Goal: Transaction & Acquisition: Purchase product/service

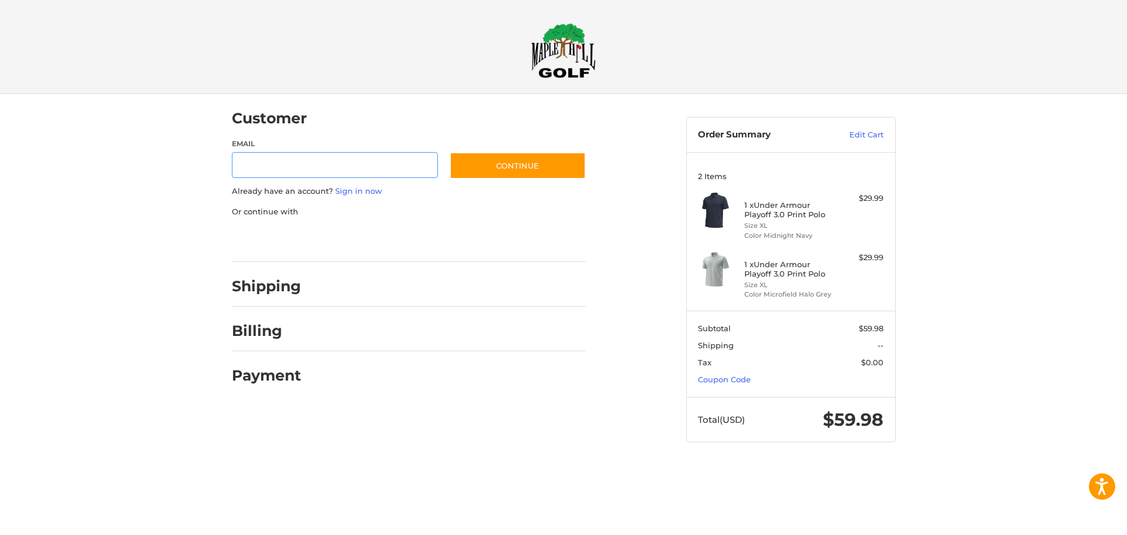
click at [341, 169] on input "Email" at bounding box center [335, 165] width 207 height 26
type input "**********"
click at [472, 161] on button "Continue" at bounding box center [518, 165] width 136 height 27
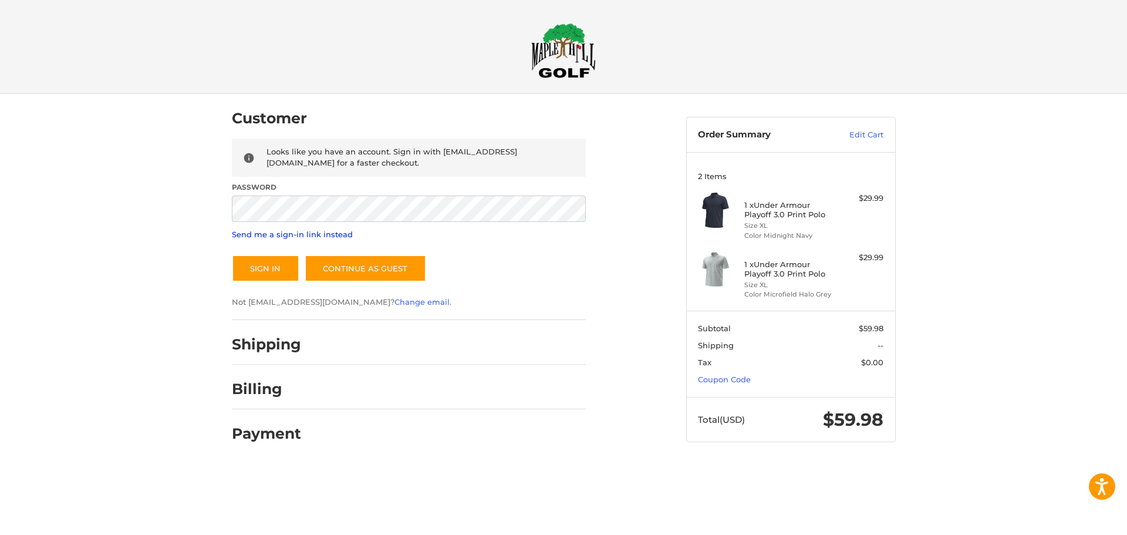
click at [329, 238] on link "Send me a sign-in link instead" at bounding box center [292, 234] width 121 height 9
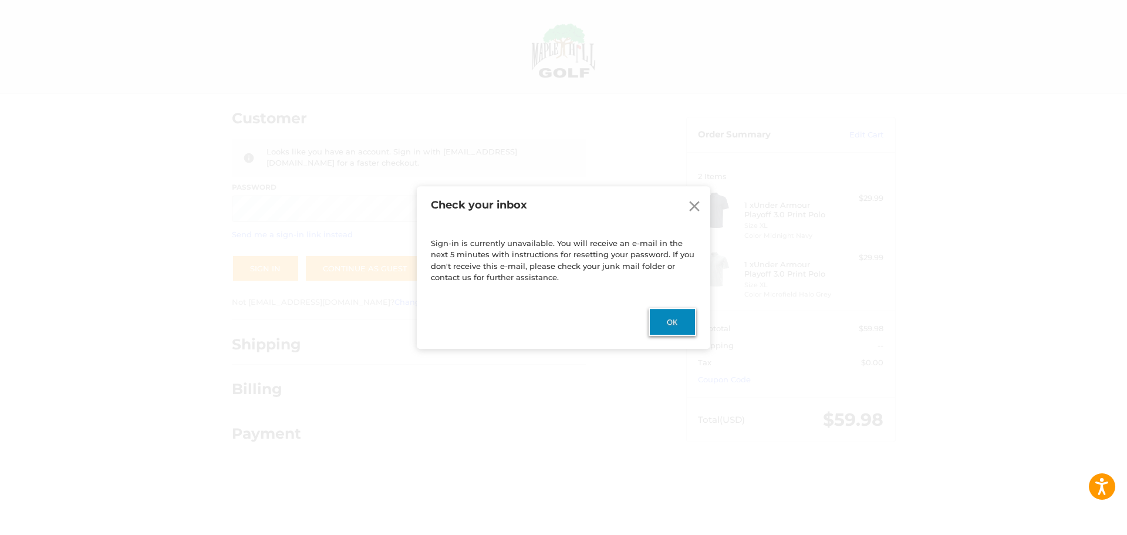
click at [662, 319] on button "Ok" at bounding box center [673, 322] width 48 height 28
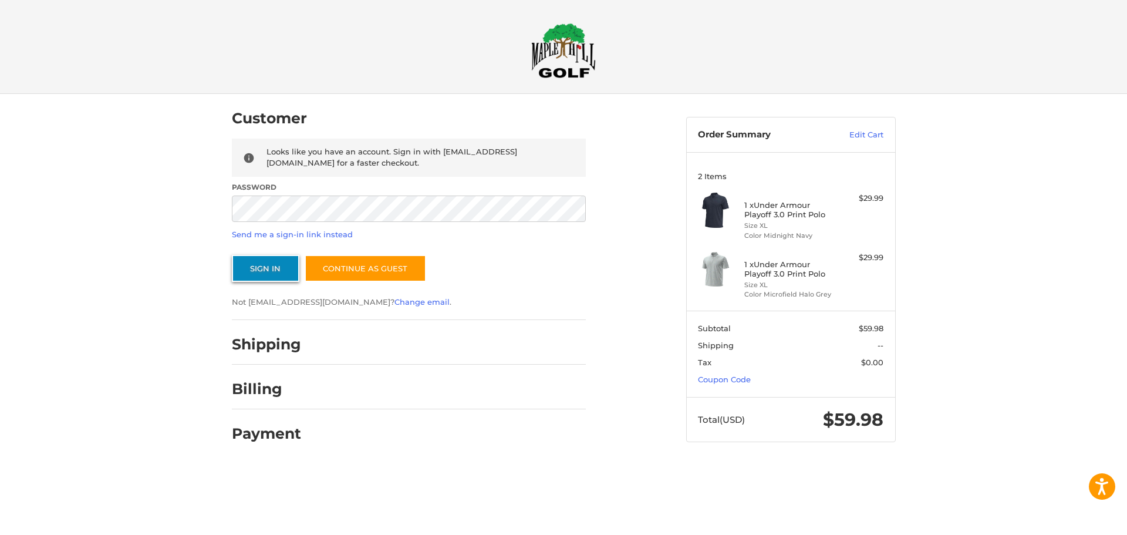
click at [274, 265] on button "Sign In" at bounding box center [266, 268] width 68 height 27
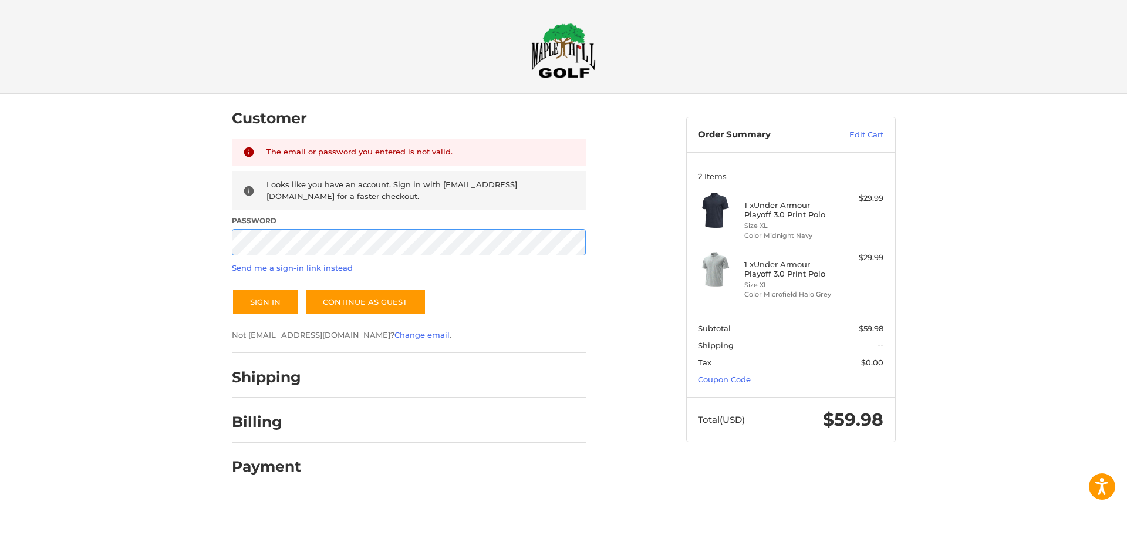
click at [52, 227] on div "Customer Returning Customer The email or password you entered is not valid. Loo…" at bounding box center [563, 296] width 1127 height 404
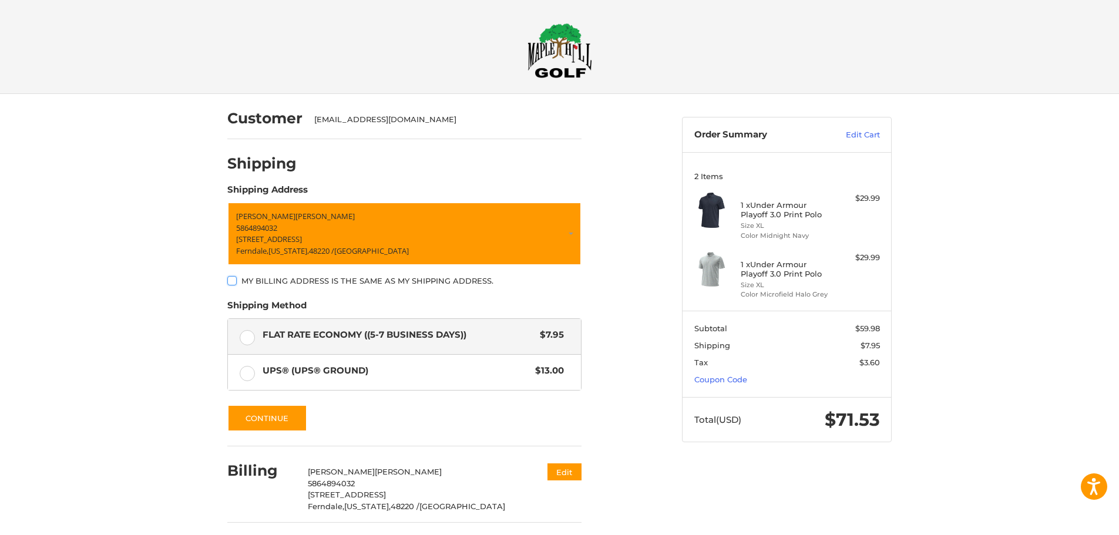
scroll to position [43, 0]
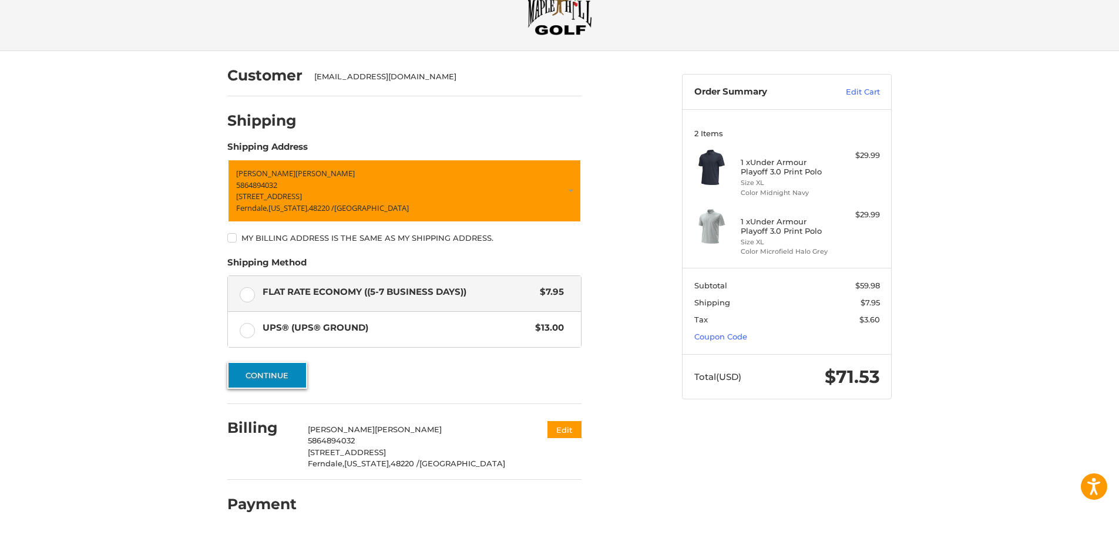
click at [275, 381] on button "Continue" at bounding box center [267, 375] width 80 height 27
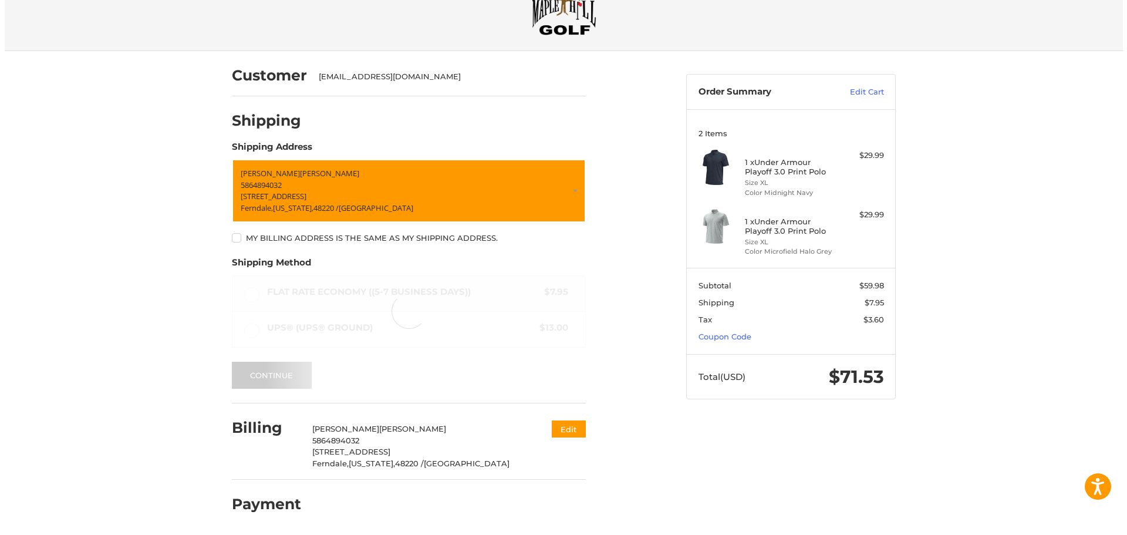
scroll to position [0, 0]
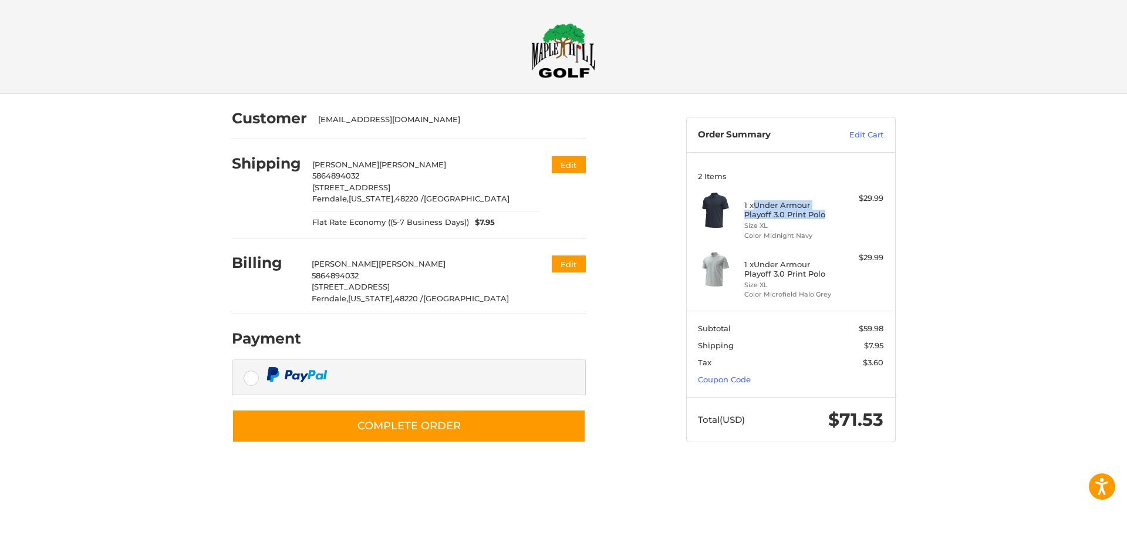
drag, startPoint x: 758, startPoint y: 204, endPoint x: 829, endPoint y: 212, distance: 72.0
click at [829, 212] on h4 "1 x Under Armour Playoff 3.0 Print Polo" at bounding box center [790, 209] width 90 height 19
copy h4 "Under Armour Playoff 3.0 Print Polo"
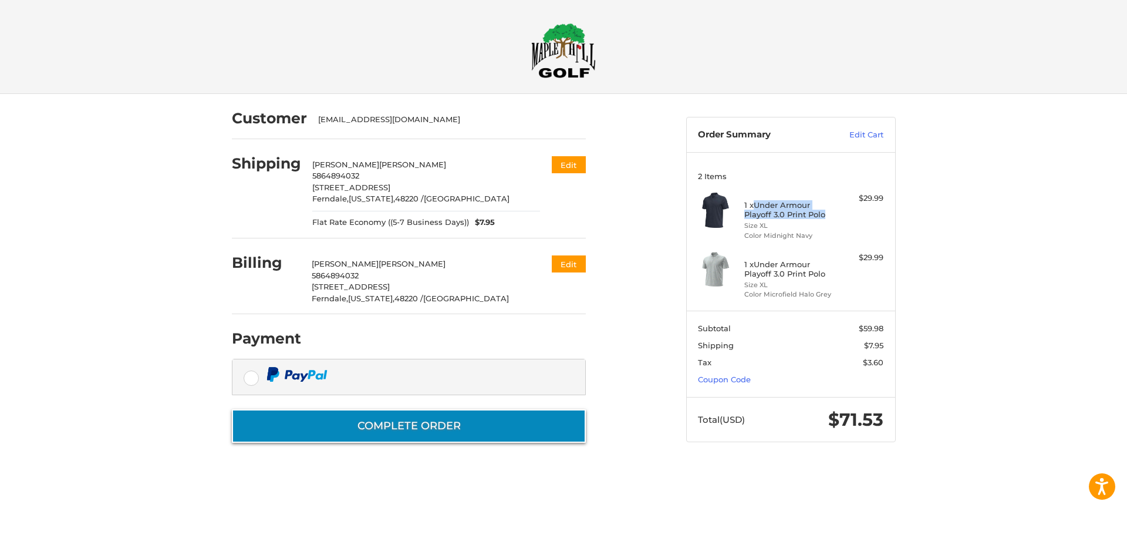
click at [461, 419] on button "Complete order" at bounding box center [409, 425] width 354 height 33
